Goal: Task Accomplishment & Management: Use online tool/utility

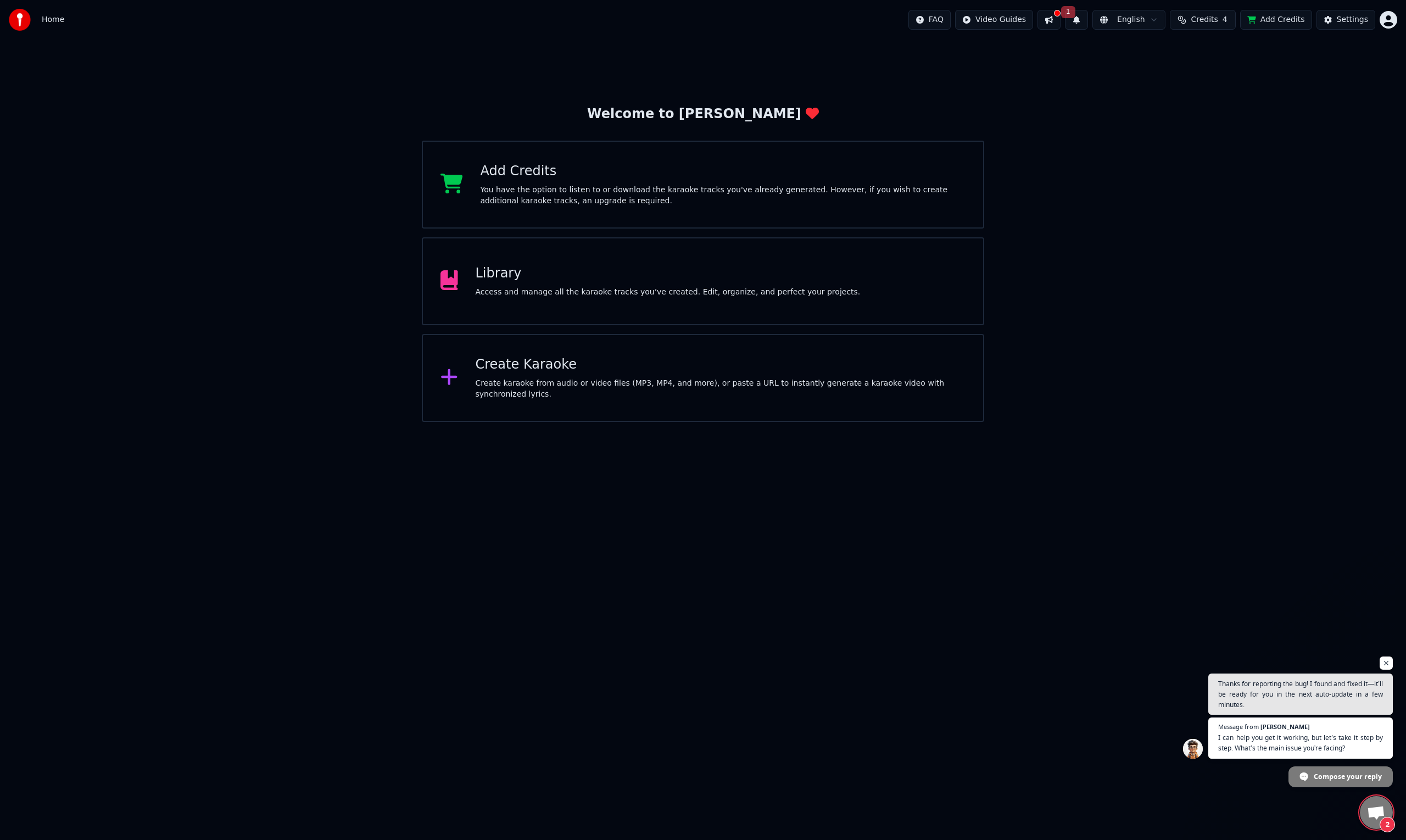
click at [862, 268] on div "Library Access and manage all the karaoke tracks you’ve created. Edit, organize…" at bounding box center [703, 281] width 562 height 87
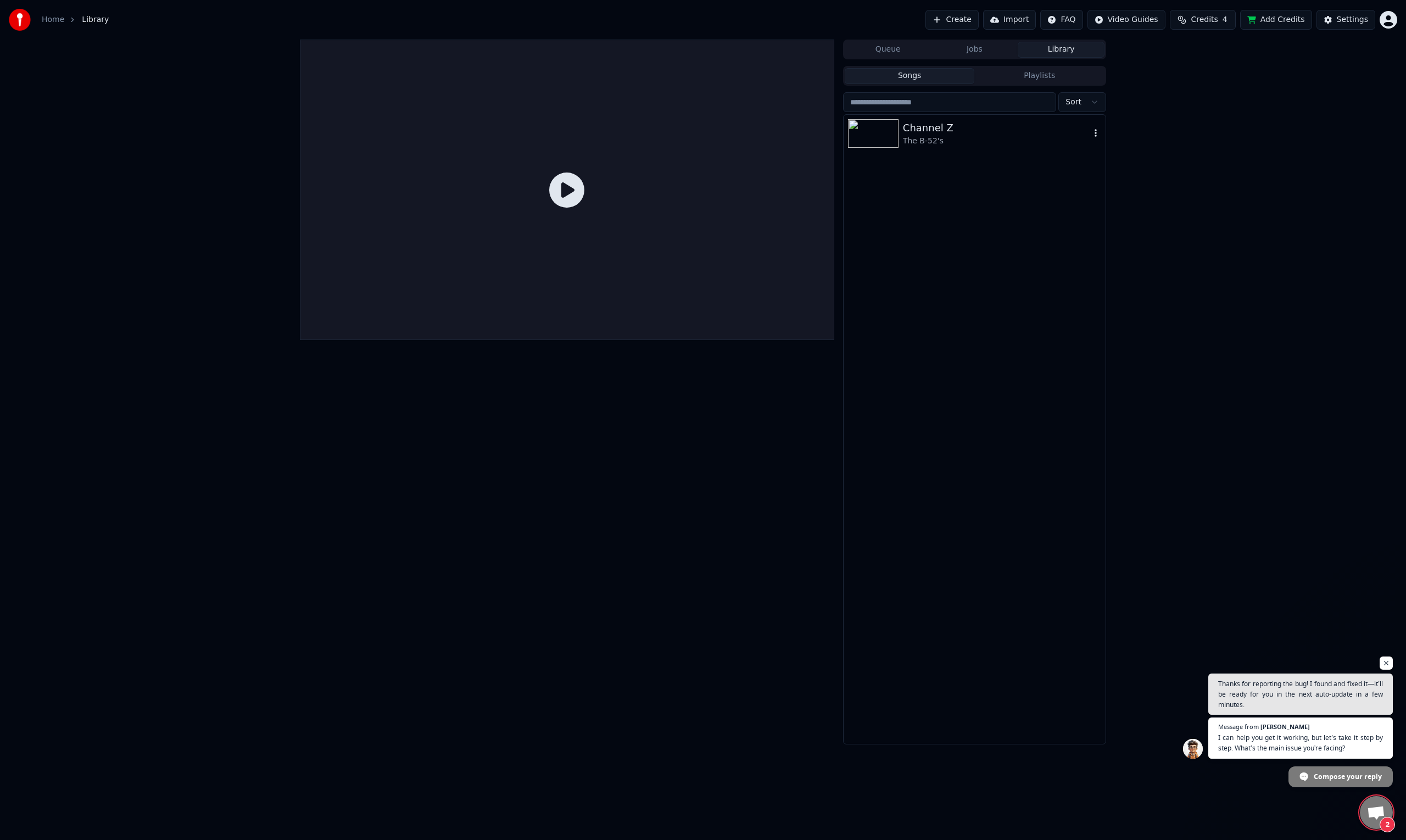
click at [922, 122] on div "Channel Z" at bounding box center [997, 128] width 187 height 15
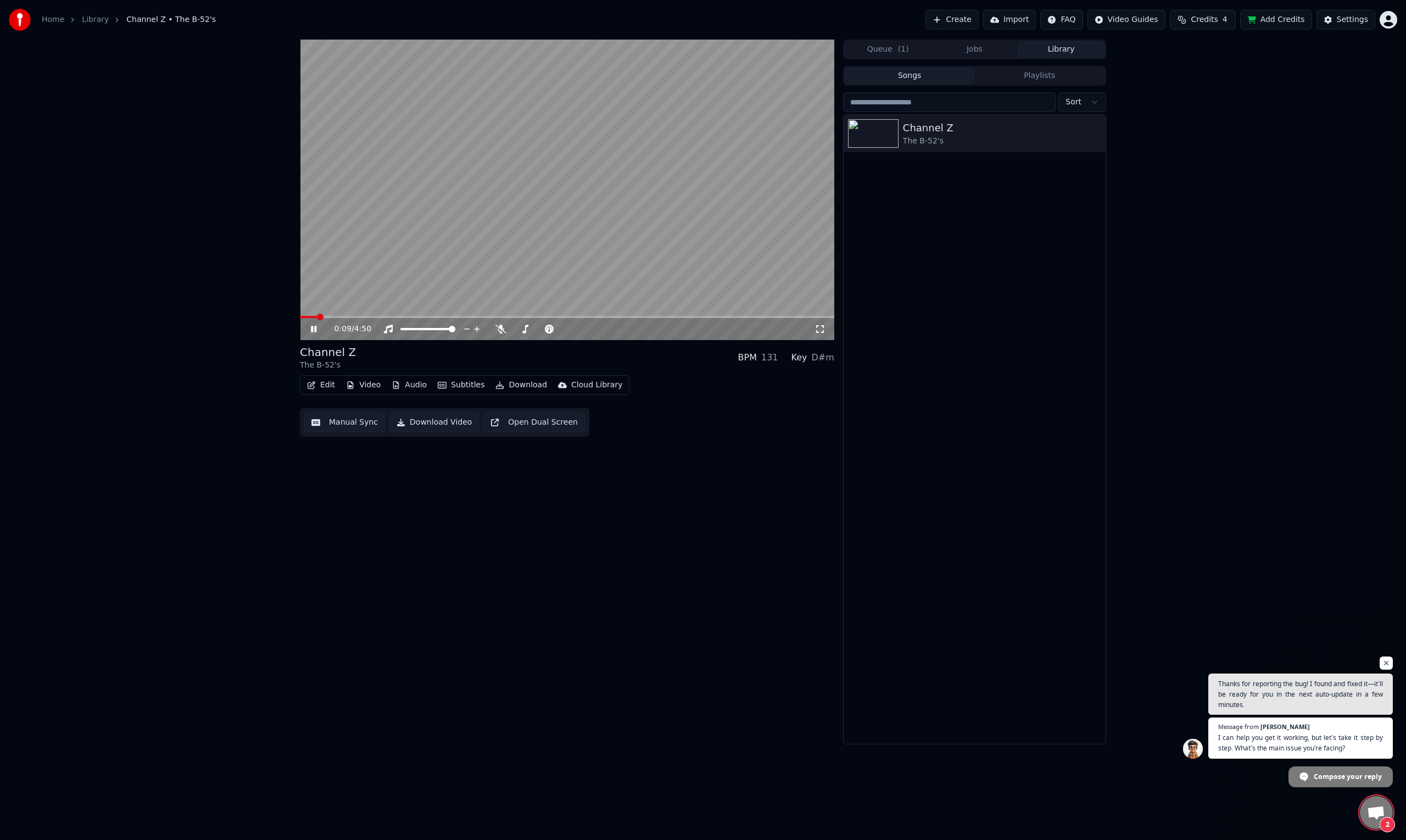
click at [313, 326] on icon at bounding box center [321, 329] width 26 height 9
click at [322, 386] on button "Edit" at bounding box center [321, 385] width 37 height 15
click at [379, 533] on div "Duet Editor" at bounding box center [367, 536] width 85 height 11
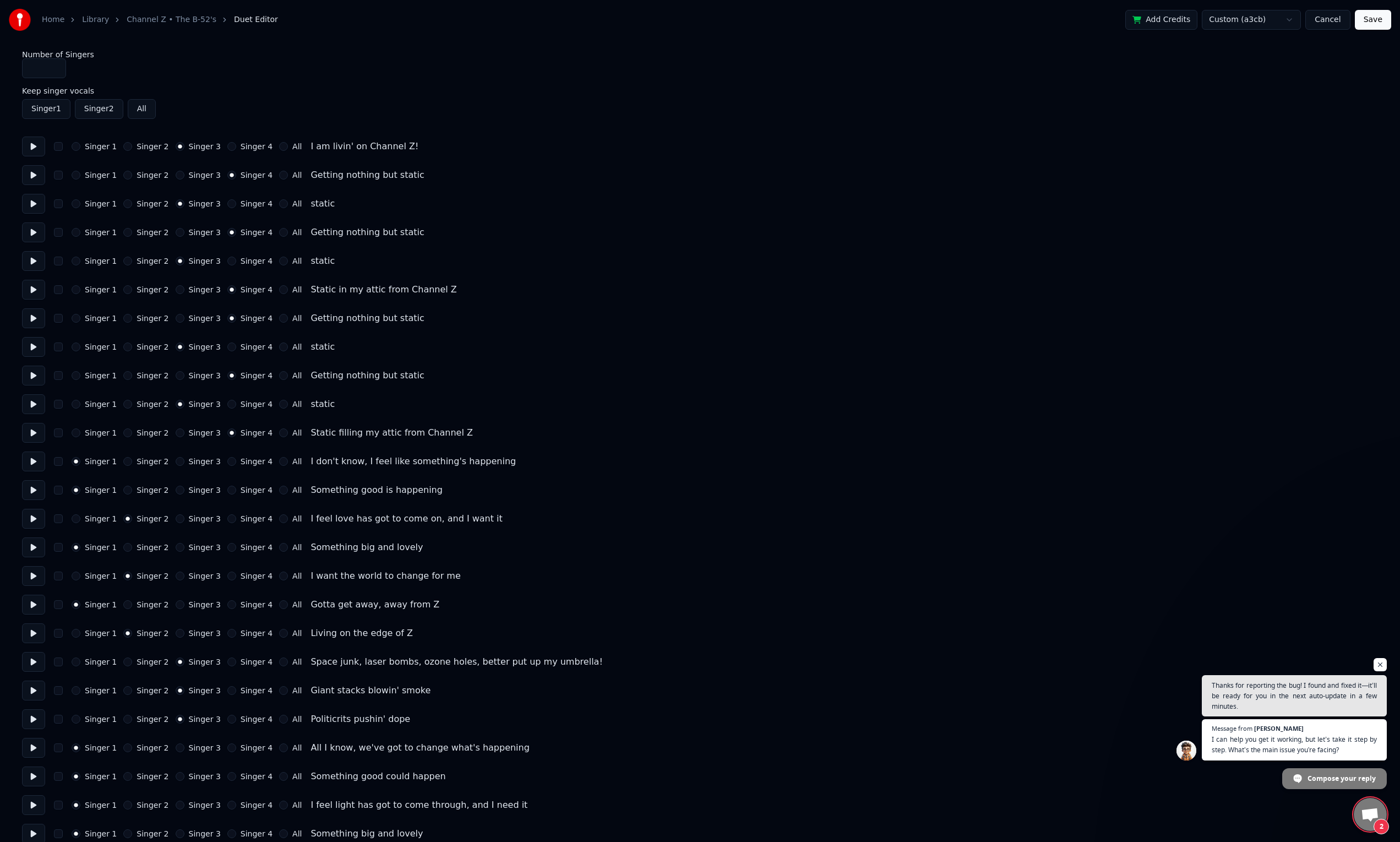
click at [160, 17] on link "Channel Z • The B-52's" at bounding box center [171, 19] width 90 height 11
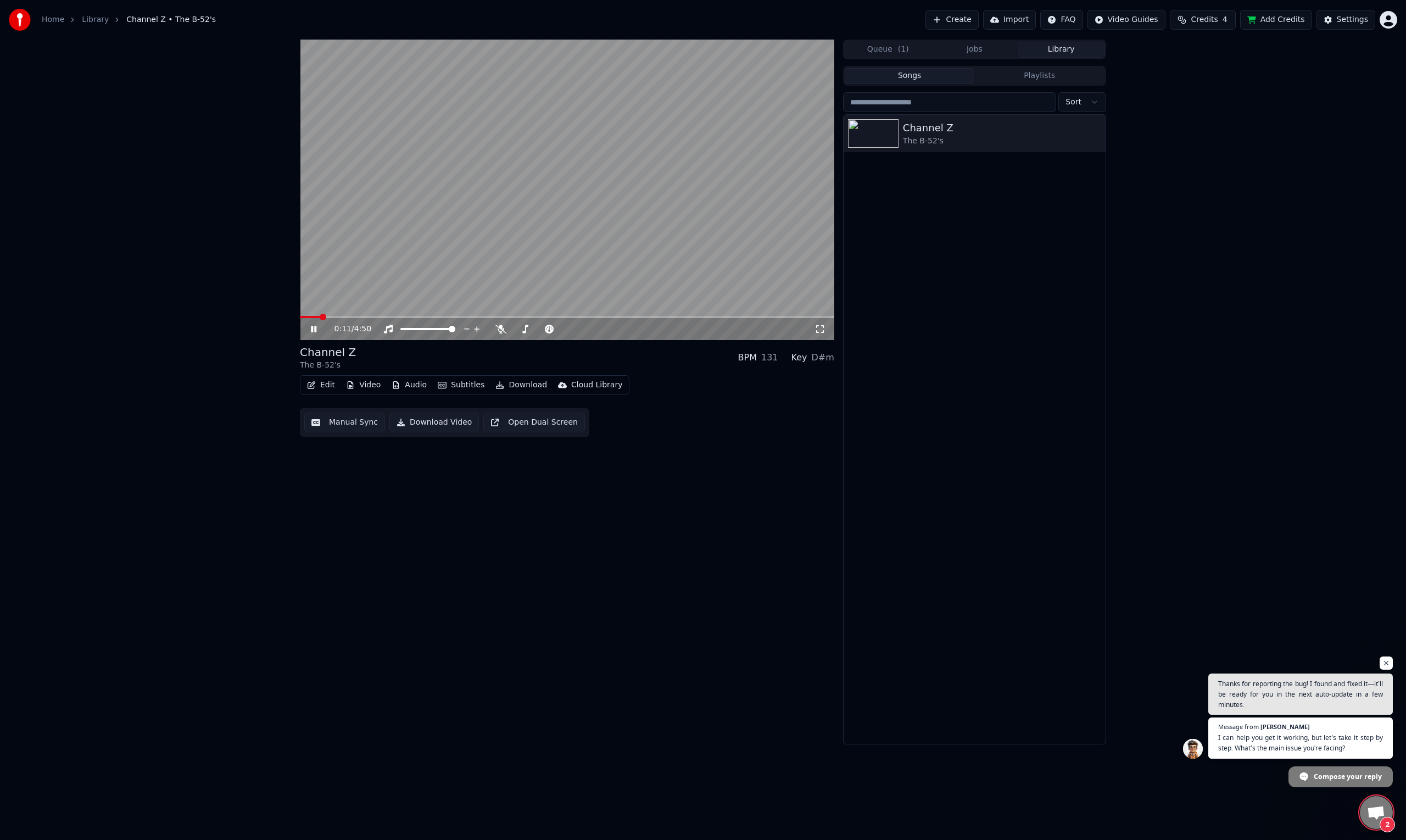
click at [321, 315] on span at bounding box center [323, 316] width 7 height 7
click at [334, 314] on span at bounding box center [335, 316] width 7 height 7
click at [337, 317] on span at bounding box center [320, 317] width 41 height 2
click at [328, 315] on span at bounding box center [331, 316] width 7 height 7
click at [313, 326] on icon at bounding box center [321, 329] width 26 height 9
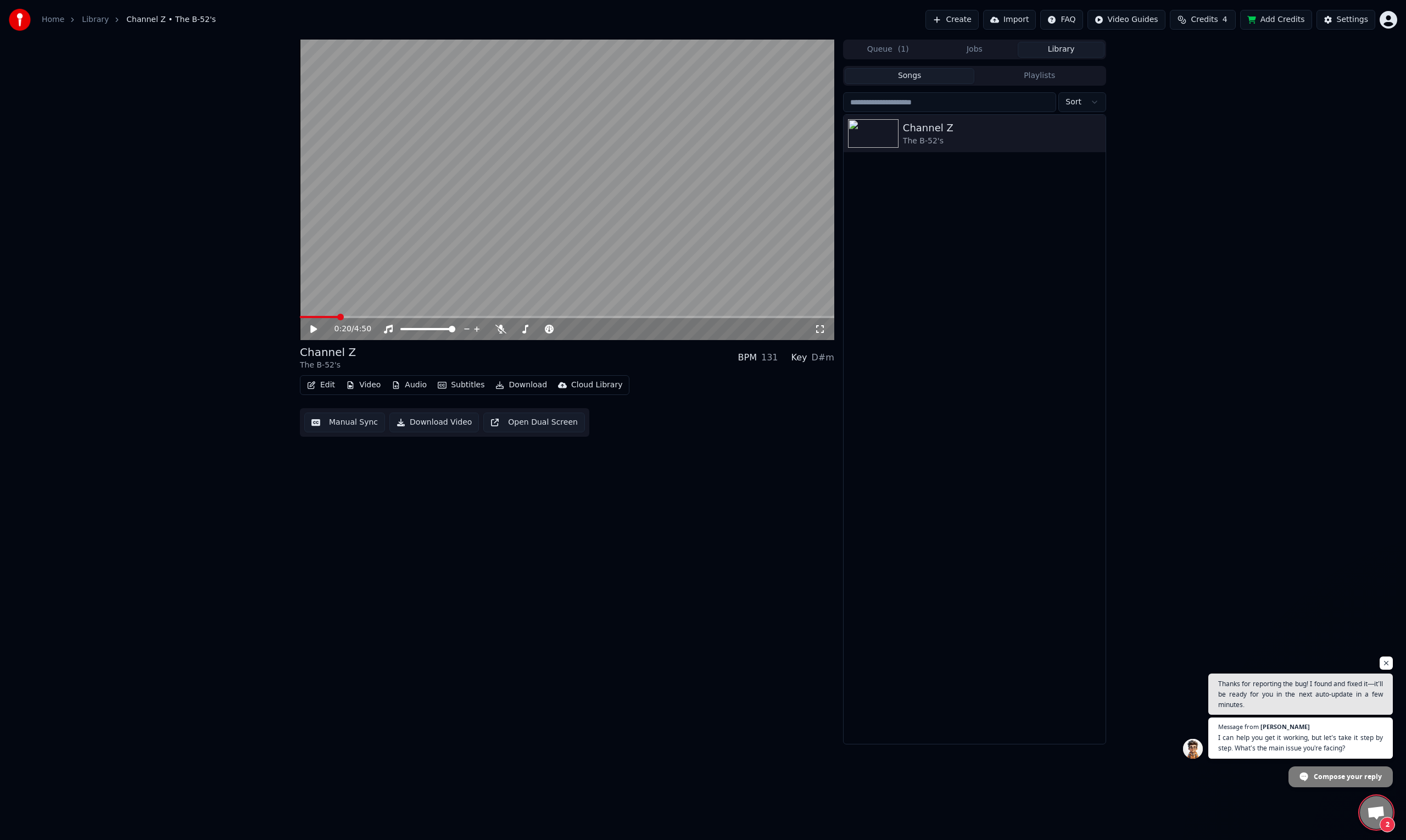
click at [575, 642] on div "0:20 / 4:50 Channel Z The B-52's BPM 131 Key D#m Edit Video Audio Subtitles Dow…" at bounding box center [567, 391] width 534 height 704
click at [1315, 775] on span "Compose your reply" at bounding box center [1347, 776] width 68 height 19
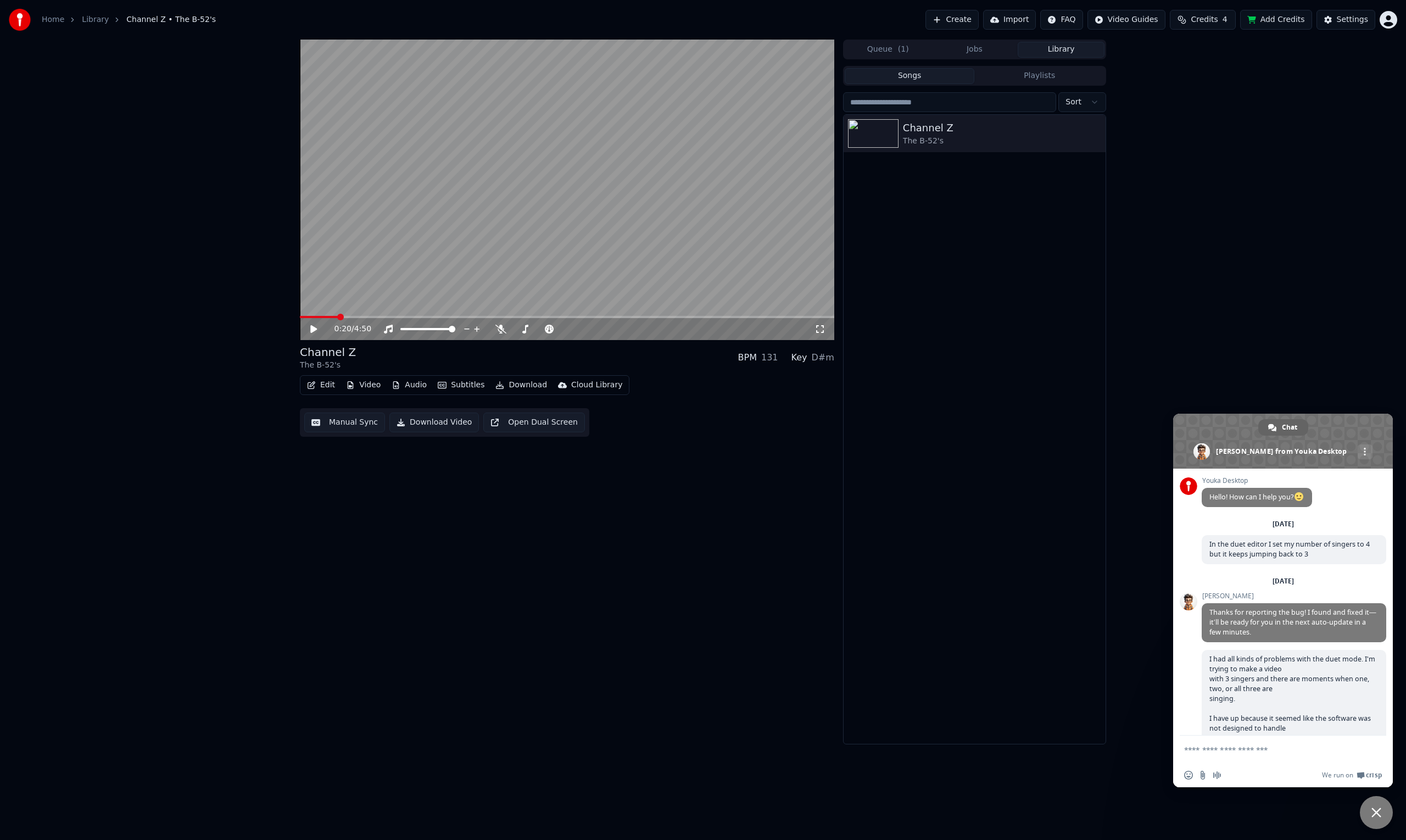
scroll to position [102, 0]
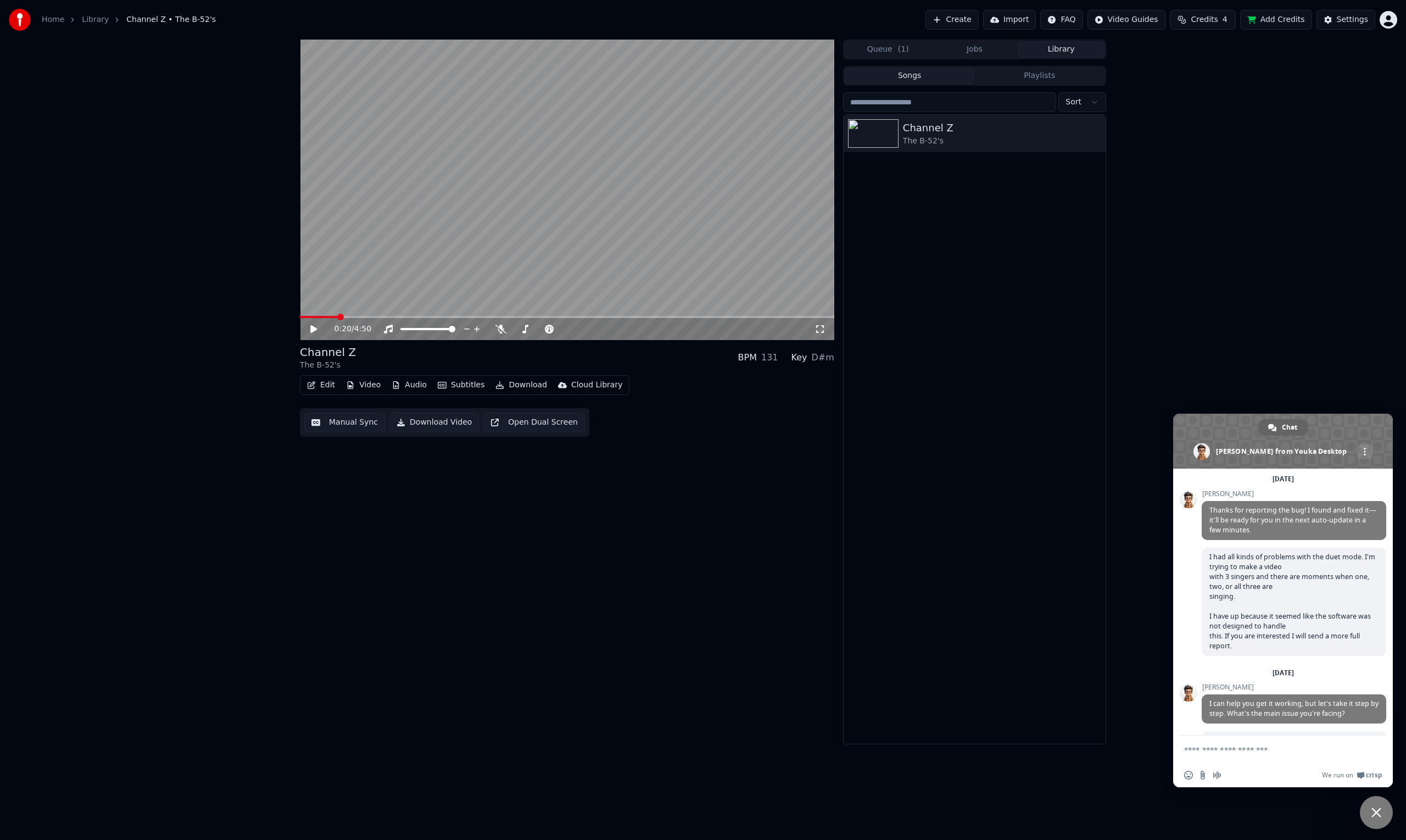
click at [1355, 432] on span at bounding box center [1283, 440] width 220 height 55
